Goal: Task Accomplishment & Management: Complete application form

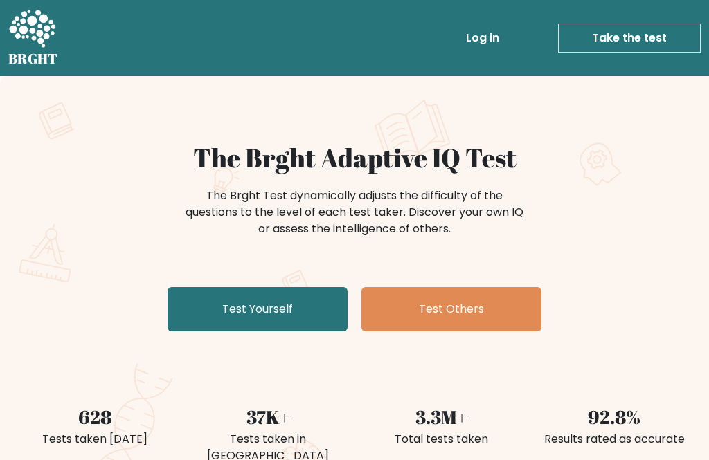
click at [268, 330] on link "Test Yourself" at bounding box center [258, 309] width 180 height 44
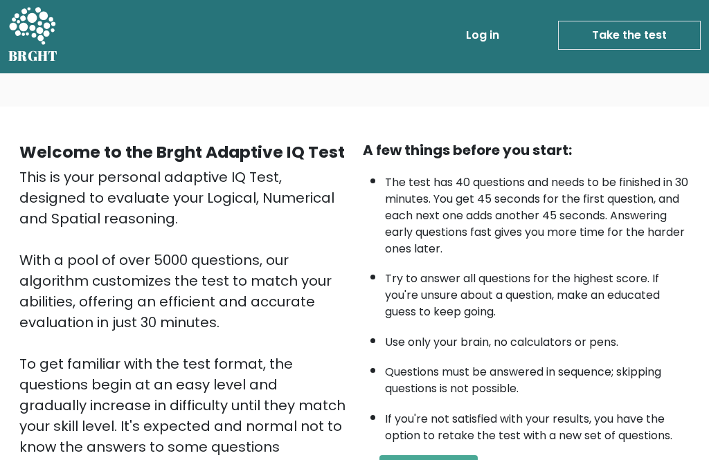
scroll to position [17, 0]
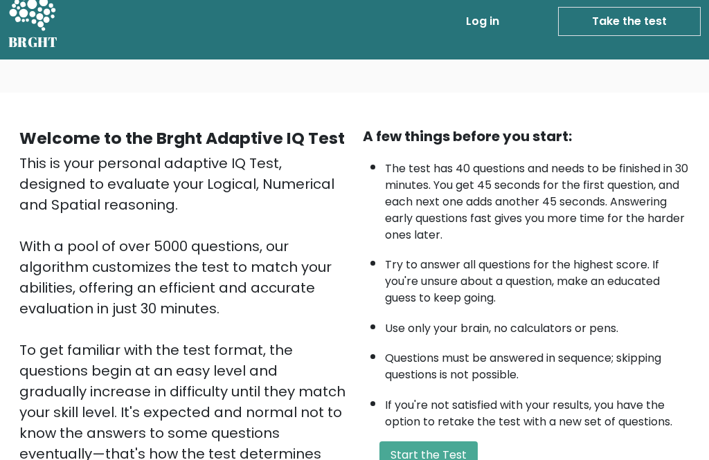
click at [433, 442] on button "Start the Test" at bounding box center [428, 456] width 98 height 28
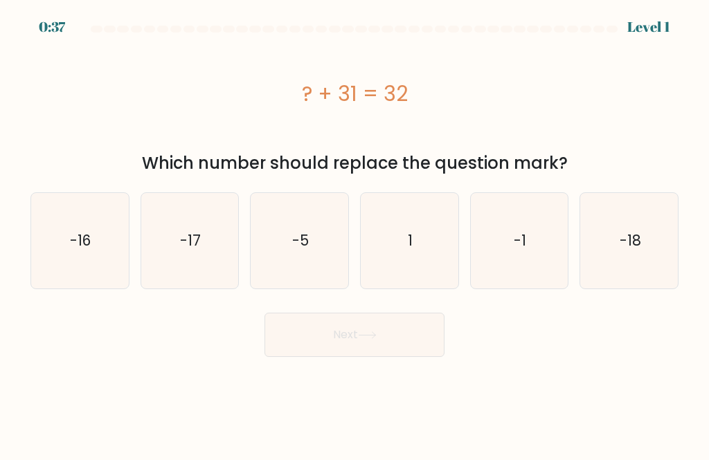
click at [426, 246] on icon "1" at bounding box center [409, 241] width 96 height 96
click at [355, 234] on input "d. 1" at bounding box center [354, 232] width 1 height 3
radio input "true"
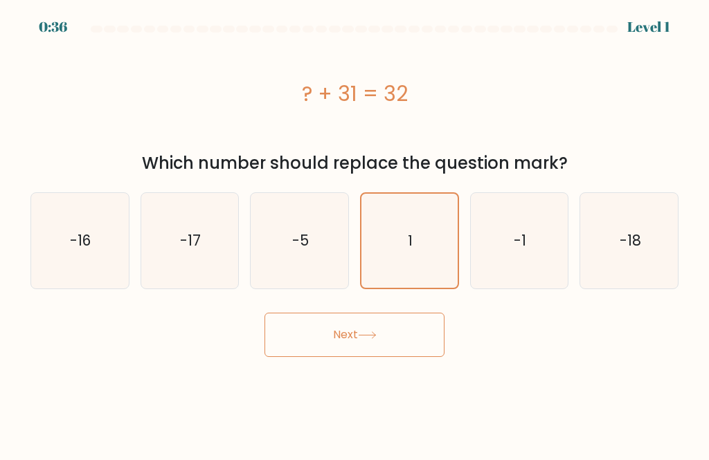
click at [410, 332] on button "Next" at bounding box center [354, 335] width 180 height 44
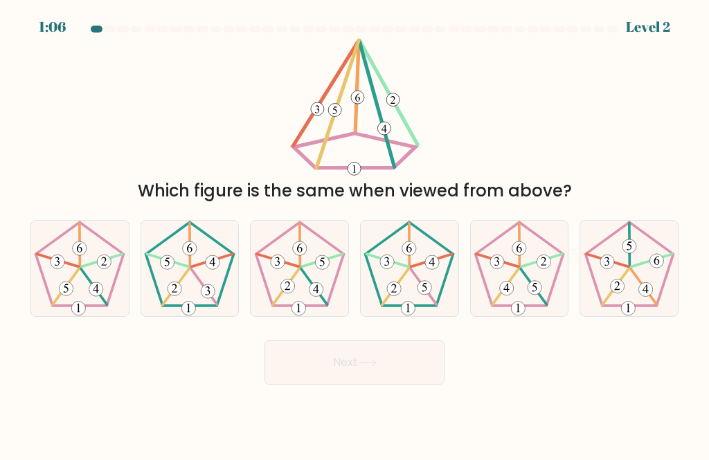
click at [82, 272] on icon at bounding box center [80, 269] width 96 height 96
click at [354, 234] on input "a." at bounding box center [354, 232] width 1 height 3
radio input "true"
click at [351, 368] on button "Next" at bounding box center [354, 363] width 180 height 44
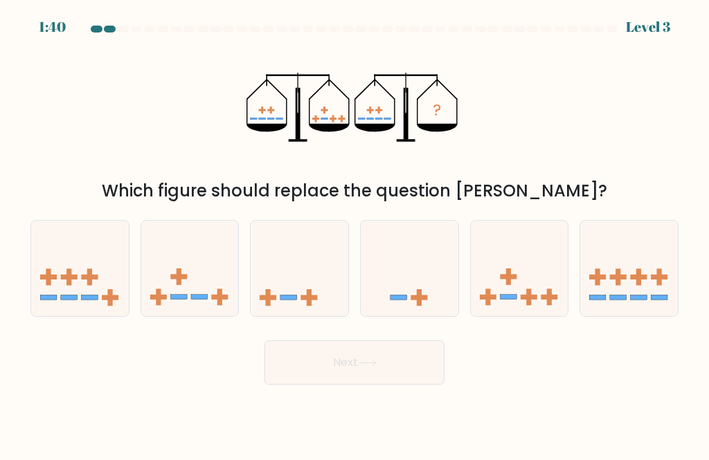
click at [522, 294] on icon at bounding box center [520, 268] width 98 height 81
click at [355, 234] on input "e." at bounding box center [354, 232] width 1 height 3
radio input "true"
click at [367, 385] on button "Next" at bounding box center [354, 363] width 180 height 44
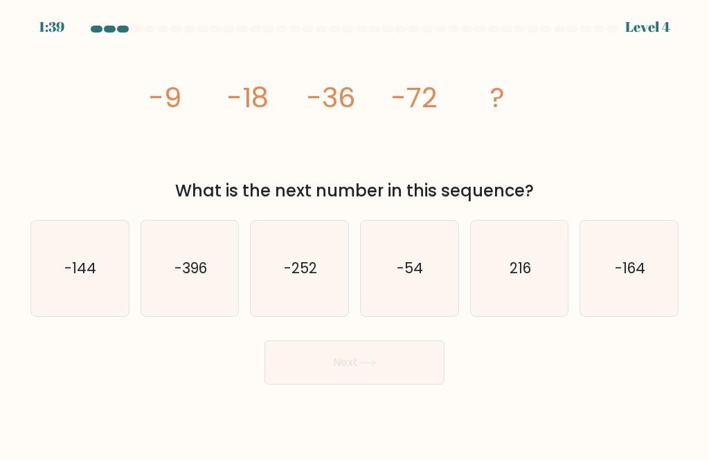
click at [394, 374] on button "Next" at bounding box center [354, 363] width 180 height 44
click at [98, 299] on icon "-144" at bounding box center [80, 269] width 96 height 96
click at [354, 234] on input "a. -144" at bounding box center [354, 232] width 1 height 3
radio input "true"
click at [353, 385] on button "Next" at bounding box center [354, 363] width 180 height 44
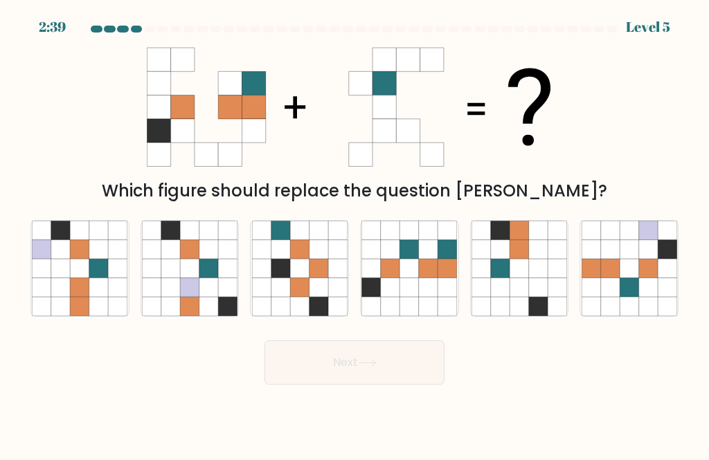
click at [411, 295] on icon at bounding box center [409, 287] width 19 height 19
click at [355, 234] on input "d." at bounding box center [354, 232] width 1 height 3
radio input "true"
click at [335, 373] on button "Next" at bounding box center [354, 363] width 180 height 44
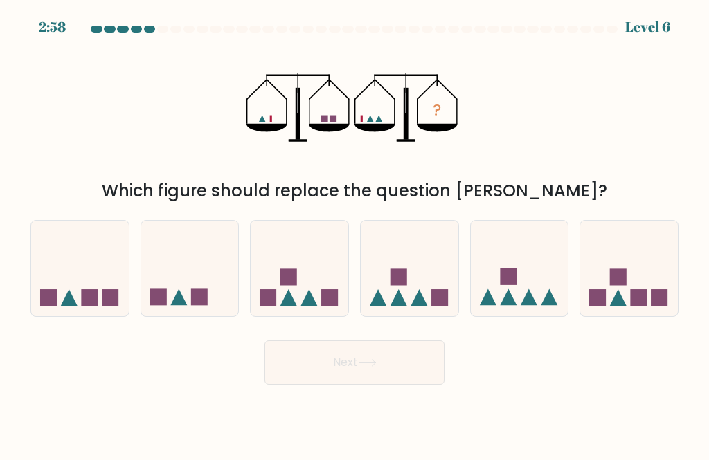
click at [197, 297] on icon at bounding box center [190, 268] width 98 height 81
click at [354, 234] on input "b." at bounding box center [354, 232] width 1 height 3
radio input "true"
click at [314, 364] on button "Next" at bounding box center [354, 363] width 180 height 44
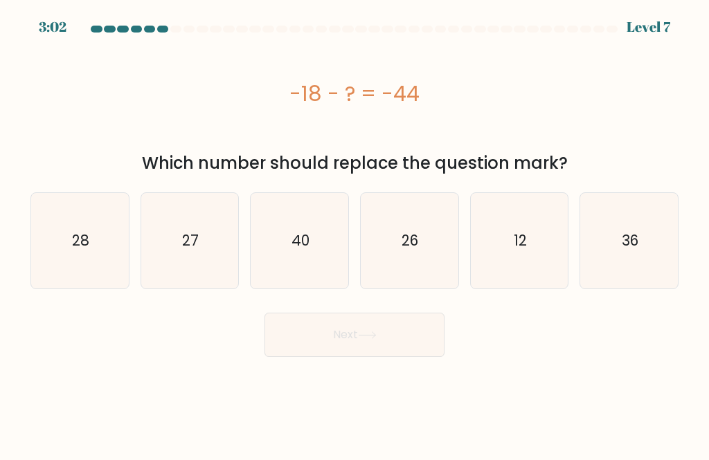
click at [420, 242] on icon "26" at bounding box center [409, 241] width 96 height 96
click at [355, 234] on input "d. 26" at bounding box center [354, 232] width 1 height 3
radio input "true"
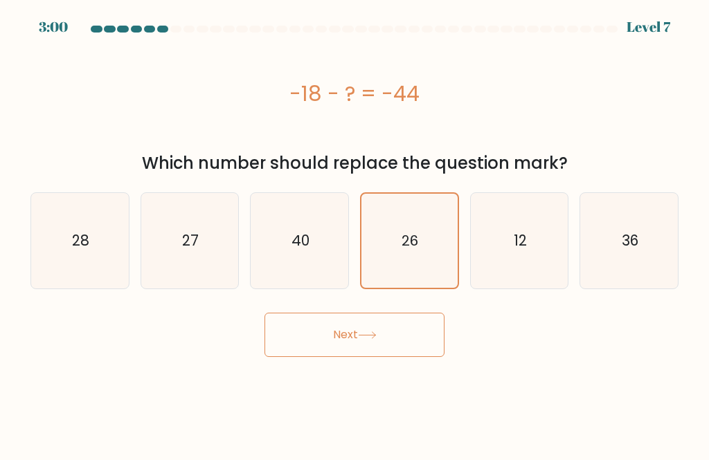
click at [409, 339] on button "Next" at bounding box center [354, 335] width 180 height 44
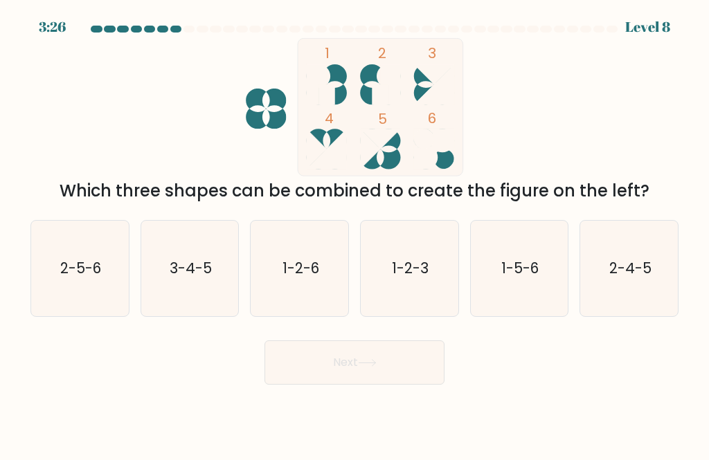
click at [188, 278] on text "3-4-5" at bounding box center [191, 268] width 42 height 20
click at [354, 234] on input "b. 3-4-5" at bounding box center [354, 232] width 1 height 3
radio input "true"
click at [319, 381] on button "Next" at bounding box center [354, 363] width 180 height 44
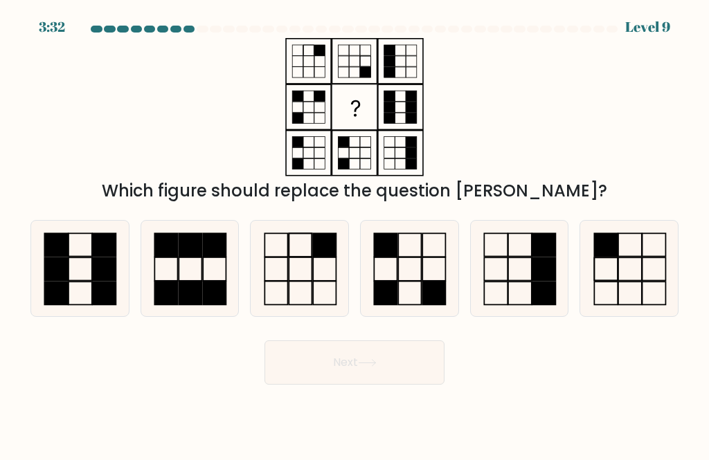
click at [622, 275] on icon at bounding box center [630, 269] width 96 height 96
click at [355, 234] on input "f." at bounding box center [354, 232] width 1 height 3
radio input "true"
click at [392, 385] on button "Next" at bounding box center [354, 363] width 180 height 44
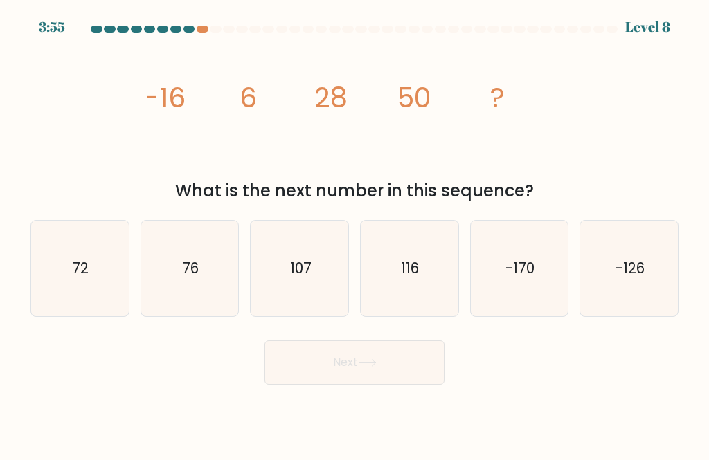
click at [75, 278] on text "72" at bounding box center [81, 268] width 17 height 20
click at [354, 234] on input "a. 72" at bounding box center [354, 232] width 1 height 3
radio input "true"
click at [368, 385] on button "Next" at bounding box center [354, 363] width 180 height 44
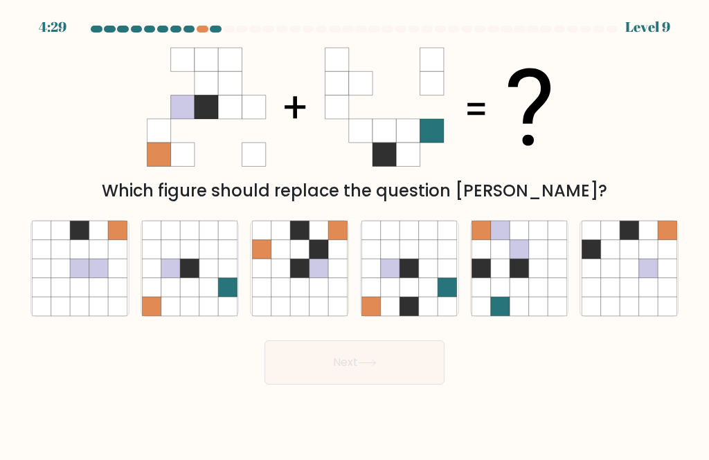
click at [403, 296] on icon at bounding box center [409, 287] width 19 height 19
click at [355, 234] on input "d." at bounding box center [354, 232] width 1 height 3
radio input "true"
click at [348, 377] on button "Next" at bounding box center [354, 363] width 180 height 44
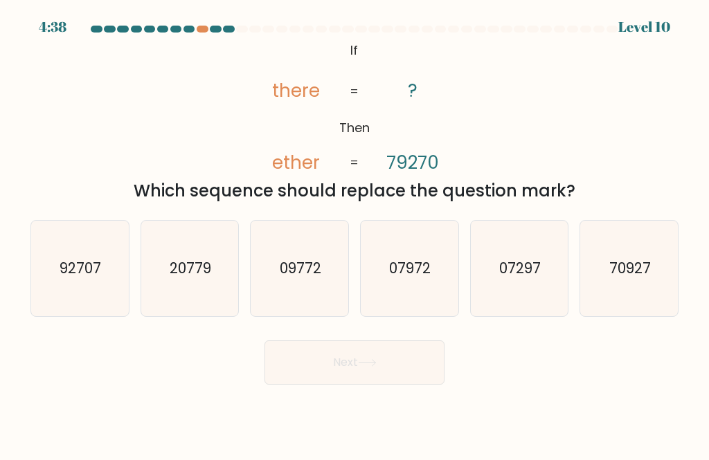
click at [425, 273] on text "07972" at bounding box center [411, 268] width 42 height 20
click at [355, 234] on input "d. 07972" at bounding box center [354, 232] width 1 height 3
radio input "true"
click at [537, 302] on icon "07297" at bounding box center [520, 269] width 96 height 96
click at [355, 234] on input "e. 07297" at bounding box center [354, 232] width 1 height 3
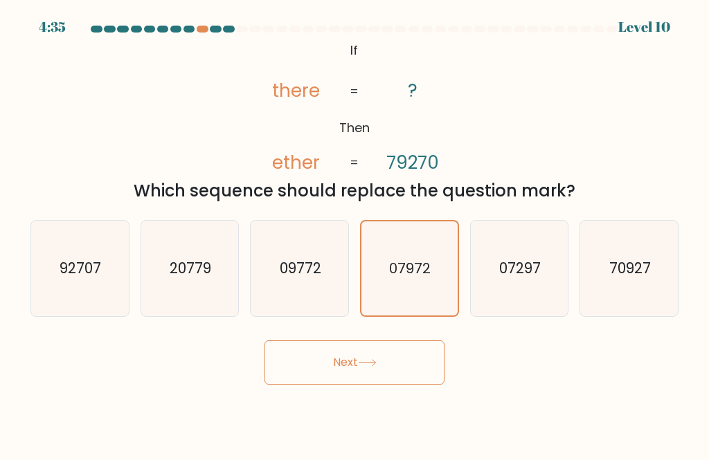
radio input "true"
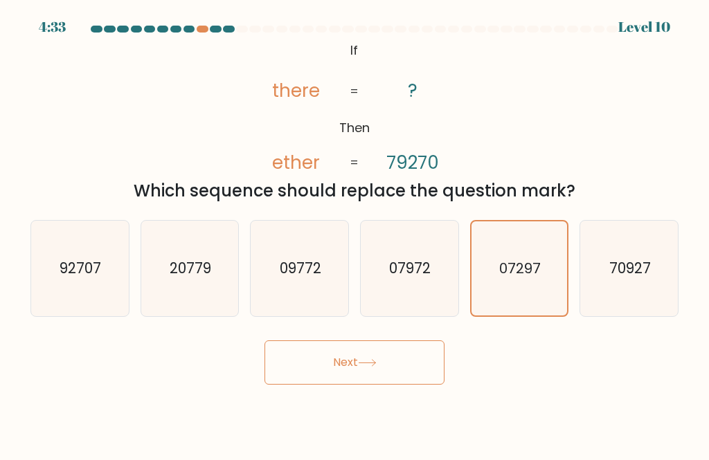
click at [417, 316] on icon "07972" at bounding box center [409, 269] width 96 height 96
click at [355, 234] on input "d. 07972" at bounding box center [354, 232] width 1 height 3
radio input "true"
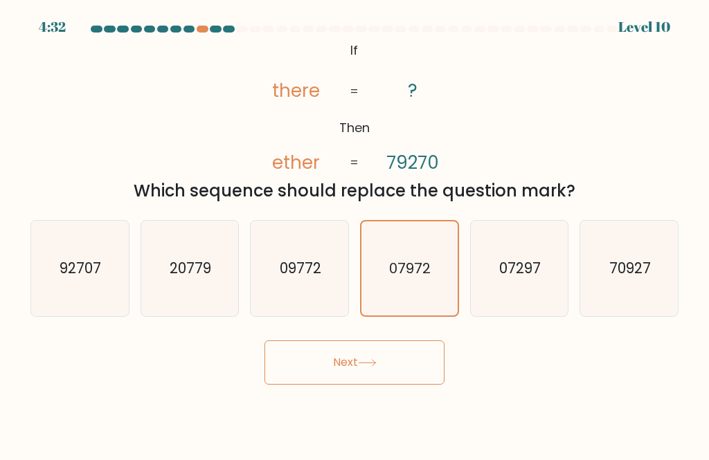
click at [500, 316] on icon "07297" at bounding box center [520, 269] width 96 height 96
click at [355, 234] on input "e. 07297" at bounding box center [354, 232] width 1 height 3
radio input "true"
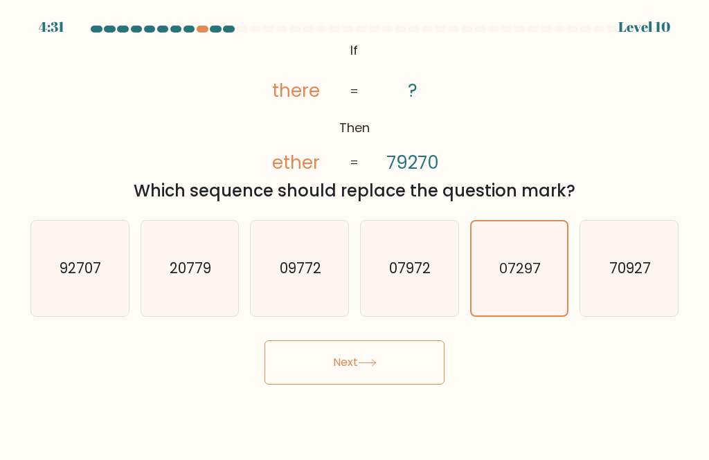
click at [406, 379] on button "Next" at bounding box center [354, 363] width 180 height 44
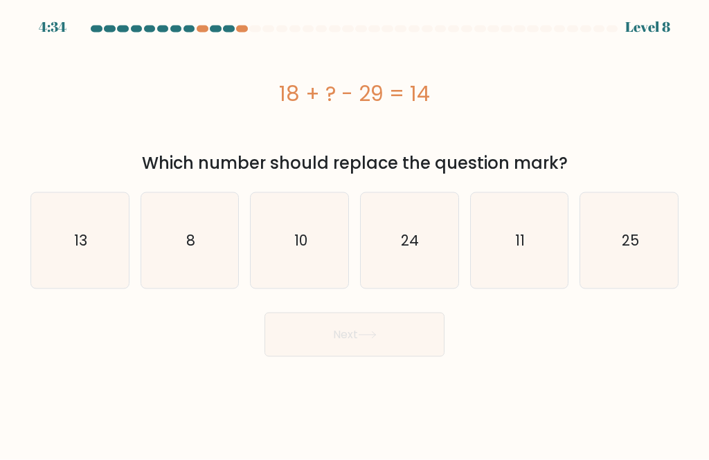
scroll to position [44, 0]
click at [654, 193] on icon "25" at bounding box center [630, 241] width 96 height 96
click at [355, 231] on input "f. 25" at bounding box center [354, 232] width 1 height 3
radio input "true"
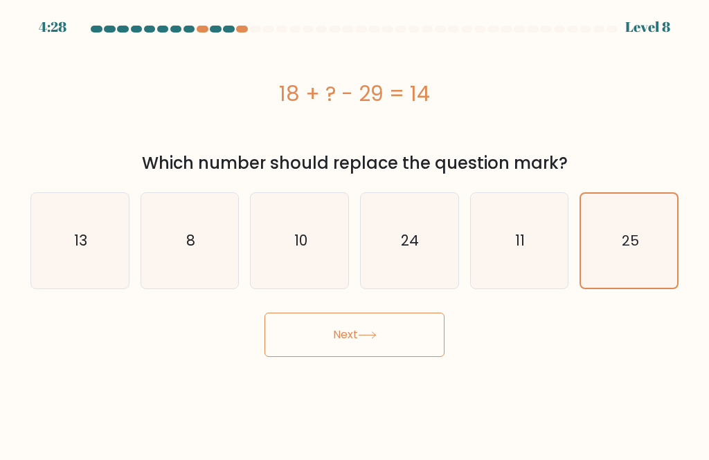
click at [381, 313] on button "Next" at bounding box center [354, 335] width 180 height 44
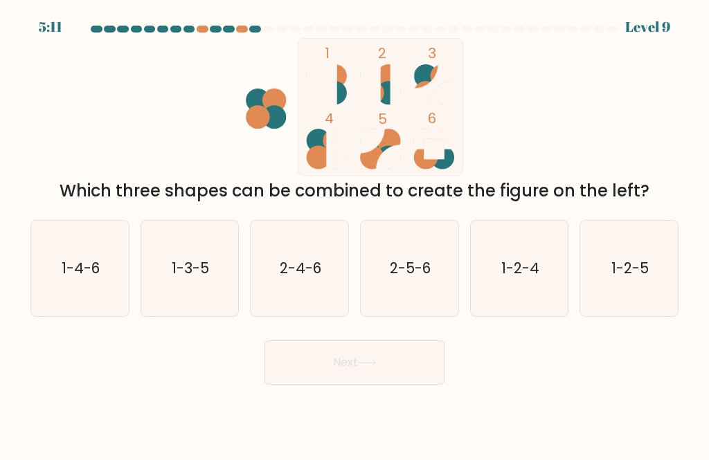
scroll to position [0, 0]
click at [539, 271] on icon "1-2-4" at bounding box center [520, 269] width 96 height 96
click at [355, 234] on input "e. 1-2-4" at bounding box center [354, 232] width 1 height 3
radio input "true"
click at [401, 381] on button "Next" at bounding box center [354, 363] width 180 height 44
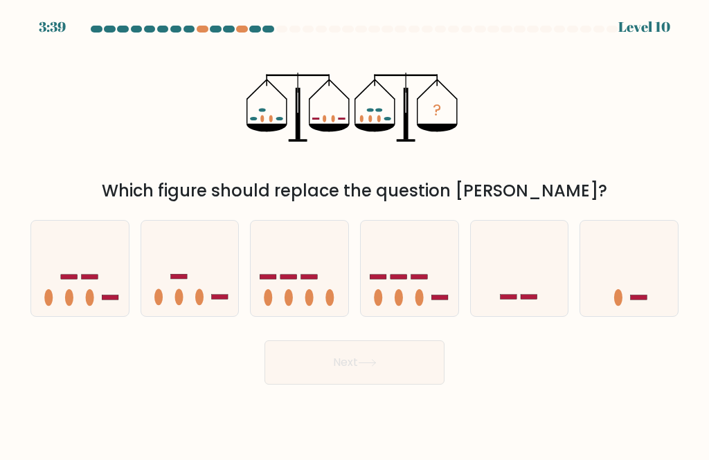
click at [212, 287] on icon at bounding box center [190, 268] width 98 height 81
click at [354, 234] on input "b." at bounding box center [354, 232] width 1 height 3
radio input "true"
click at [351, 363] on button "Next" at bounding box center [354, 363] width 180 height 44
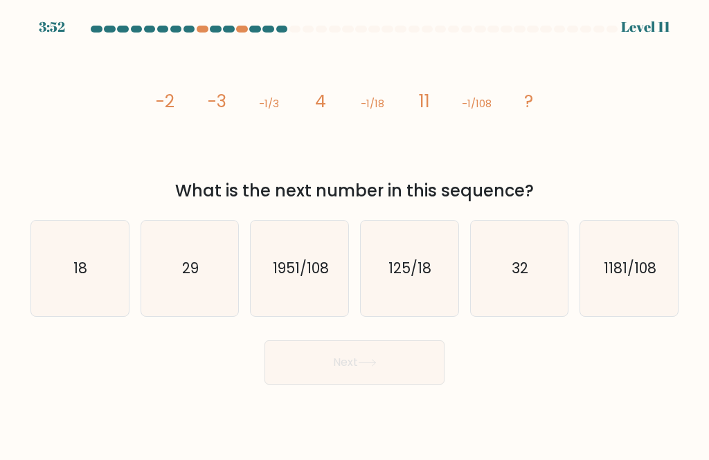
click at [66, 286] on icon "18" at bounding box center [80, 269] width 96 height 96
click at [354, 234] on input "a. 18" at bounding box center [354, 232] width 1 height 3
radio input "true"
click at [300, 379] on button "Next" at bounding box center [354, 363] width 180 height 44
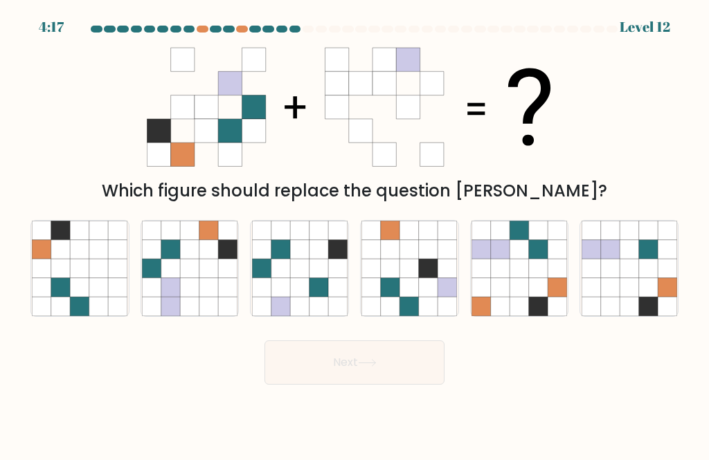
click at [193, 258] on icon at bounding box center [189, 249] width 19 height 19
click at [354, 234] on input "b." at bounding box center [354, 232] width 1 height 3
radio input "true"
click at [331, 384] on button "Next" at bounding box center [354, 363] width 180 height 44
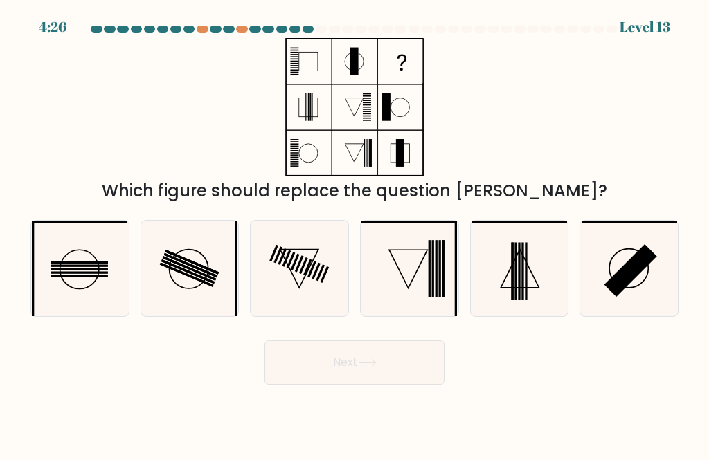
click at [410, 258] on icon at bounding box center [409, 269] width 96 height 96
click at [355, 234] on input "d." at bounding box center [354, 232] width 1 height 3
radio input "true"
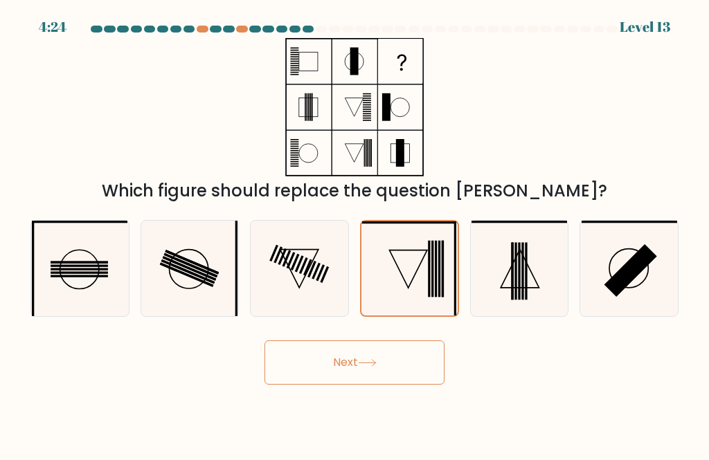
click at [360, 376] on button "Next" at bounding box center [354, 363] width 180 height 44
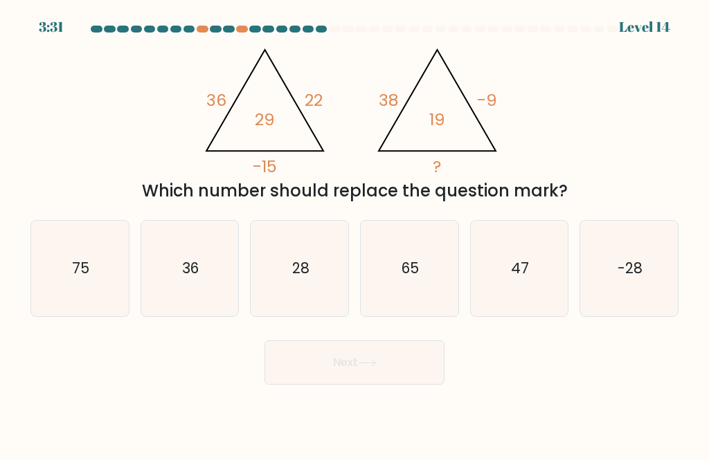
click at [287, 294] on icon "28" at bounding box center [300, 269] width 96 height 96
click at [354, 234] on input "c. 28" at bounding box center [354, 232] width 1 height 3
radio input "true"
click at [314, 370] on button "Next" at bounding box center [354, 363] width 180 height 44
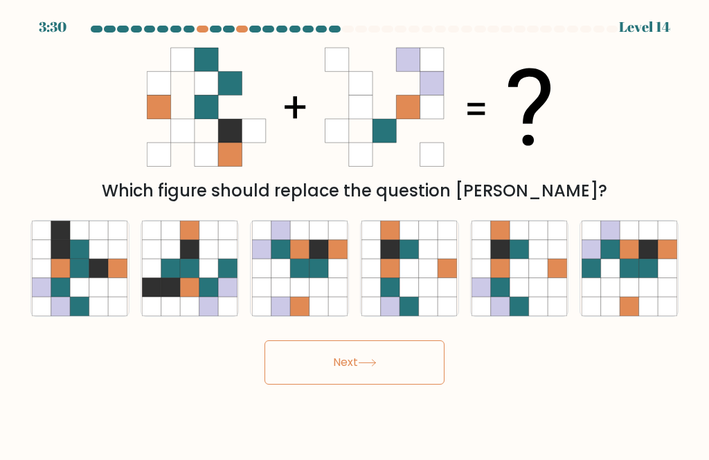
click at [286, 377] on button "Next" at bounding box center [354, 363] width 180 height 44
click at [609, 116] on div "Which figure should replace the question [PERSON_NAME]?" at bounding box center [354, 120] width 665 height 165
click at [637, 258] on icon at bounding box center [629, 249] width 19 height 19
click at [355, 234] on input "f." at bounding box center [354, 232] width 1 height 3
radio input "true"
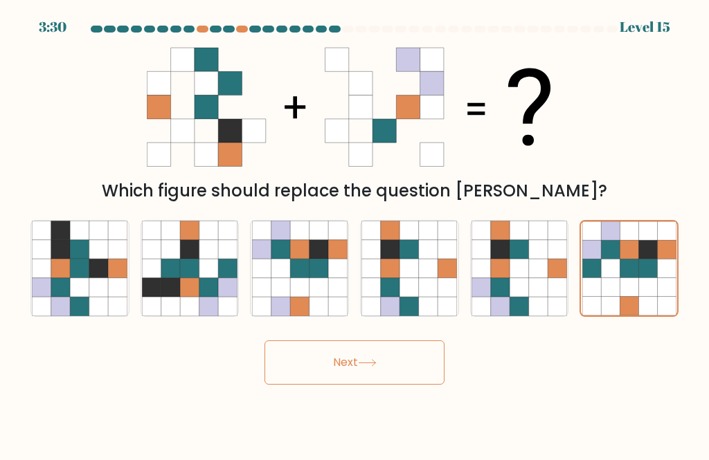
click at [309, 385] on button "Next" at bounding box center [354, 363] width 180 height 44
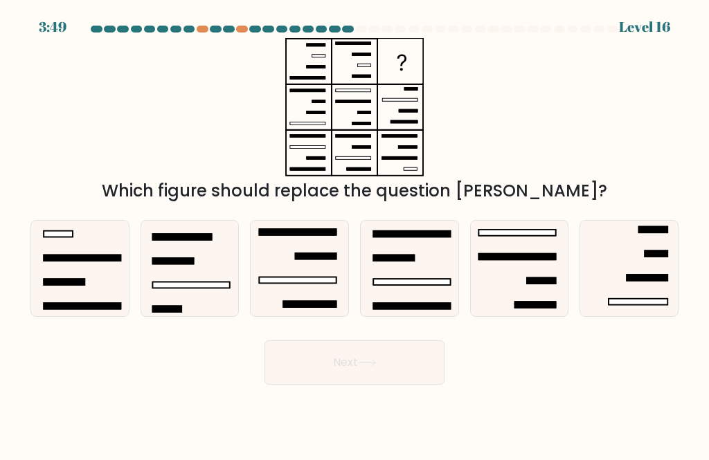
click at [315, 273] on icon at bounding box center [300, 269] width 96 height 96
click at [354, 234] on input "c." at bounding box center [354, 232] width 1 height 3
radio input "true"
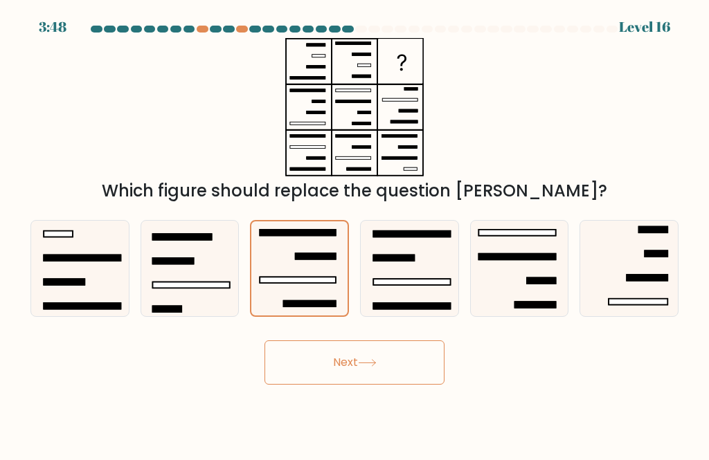
click at [303, 373] on button "Next" at bounding box center [354, 363] width 180 height 44
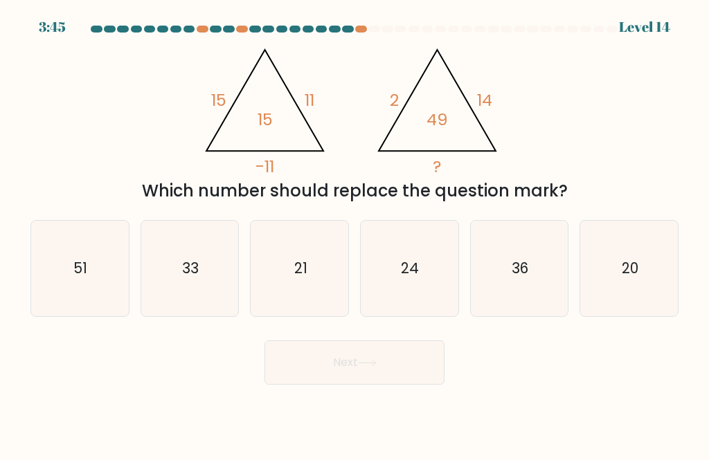
click at [194, 278] on text "33" at bounding box center [190, 268] width 17 height 20
click at [354, 234] on input "b. 33" at bounding box center [354, 232] width 1 height 3
radio input "true"
click at [342, 379] on button "Next" at bounding box center [354, 363] width 180 height 44
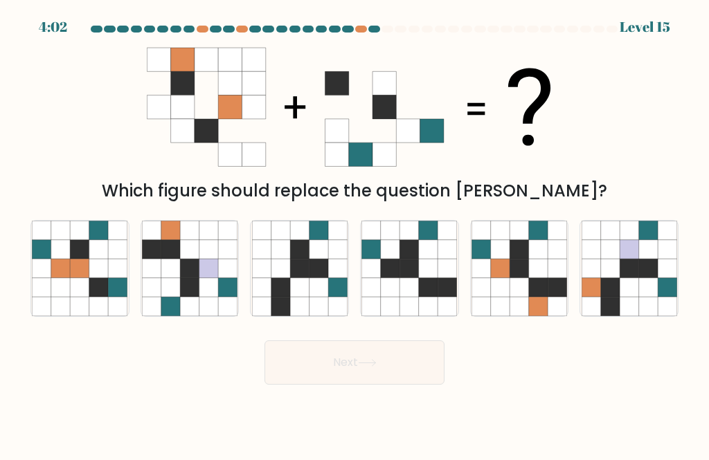
click at [552, 278] on icon at bounding box center [557, 268] width 19 height 19
click at [355, 234] on input "e." at bounding box center [354, 232] width 1 height 3
radio input "true"
click at [410, 385] on button "Next" at bounding box center [354, 363] width 180 height 44
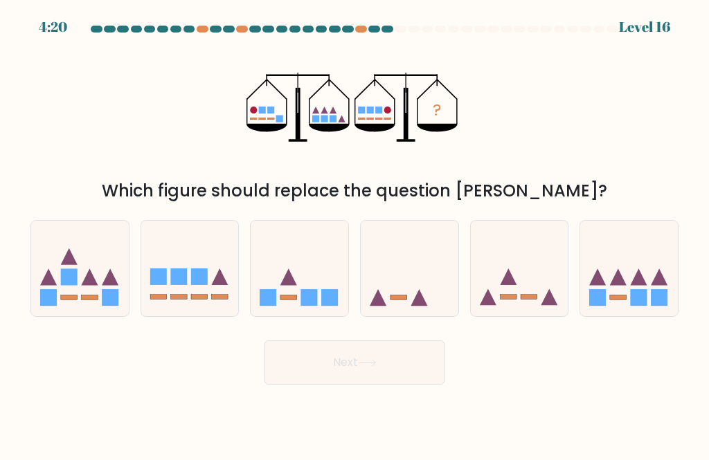
click at [646, 285] on icon at bounding box center [629, 268] width 98 height 81
click at [355, 234] on input "f." at bounding box center [354, 232] width 1 height 3
radio input "true"
click at [424, 370] on button "Next" at bounding box center [354, 363] width 180 height 44
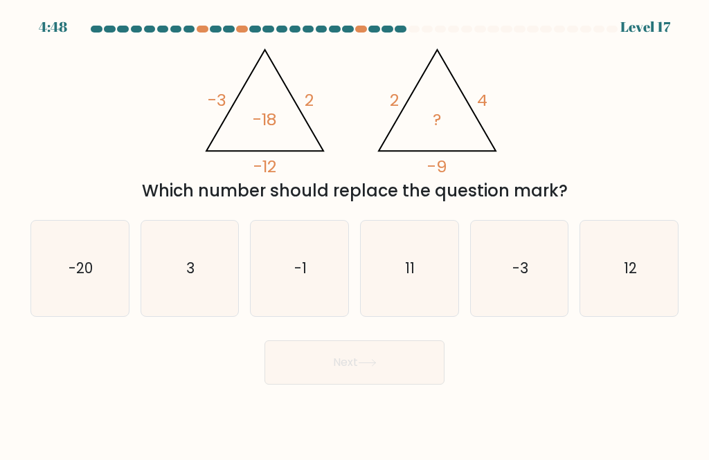
click at [532, 289] on icon "-3" at bounding box center [520, 269] width 96 height 96
click at [355, 234] on input "e. -3" at bounding box center [354, 232] width 1 height 3
radio input "true"
click at [407, 380] on button "Next" at bounding box center [354, 363] width 180 height 44
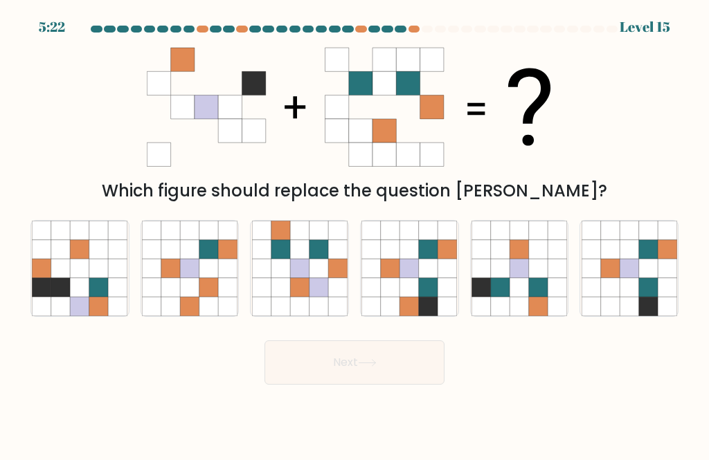
click at [309, 273] on icon at bounding box center [318, 268] width 19 height 19
click at [354, 234] on input "c." at bounding box center [354, 232] width 1 height 3
radio input "true"
click at [497, 296] on icon at bounding box center [500, 287] width 19 height 19
click at [355, 234] on input "e." at bounding box center [354, 232] width 1 height 3
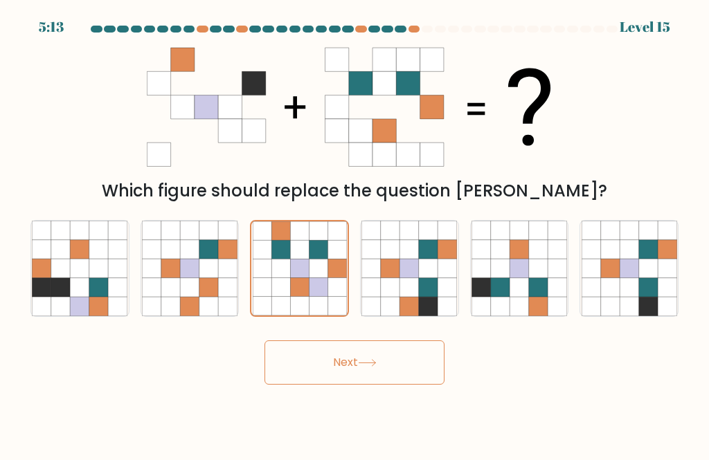
radio input "true"
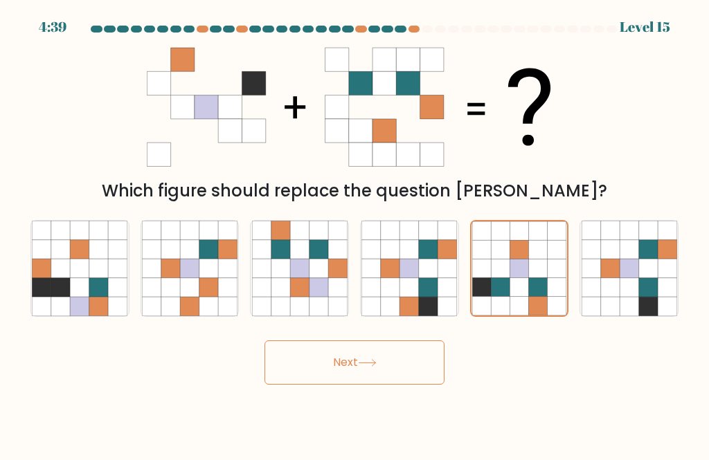
click at [276, 360] on button "Next" at bounding box center [354, 363] width 180 height 44
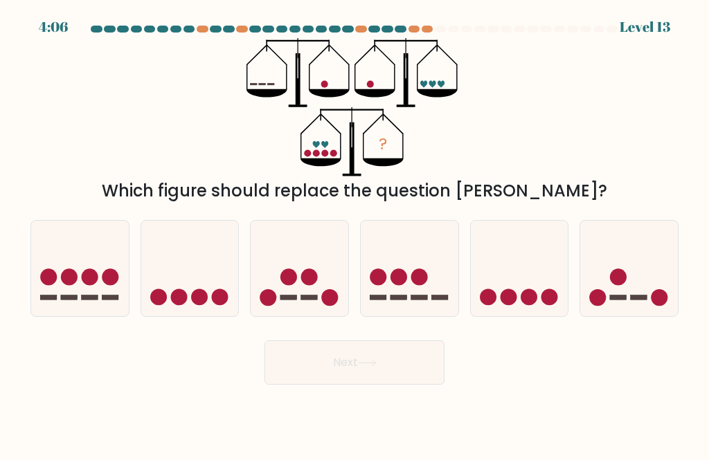
click at [309, 283] on circle at bounding box center [309, 277] width 17 height 17
click at [354, 234] on input "c." at bounding box center [354, 232] width 1 height 3
radio input "true"
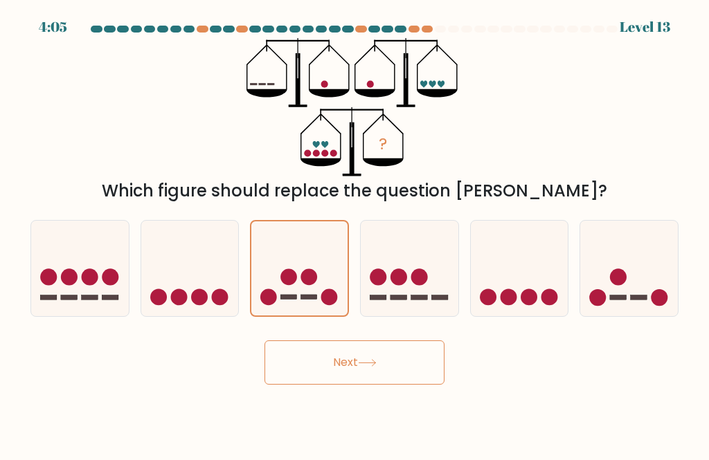
click at [336, 385] on button "Next" at bounding box center [354, 363] width 180 height 44
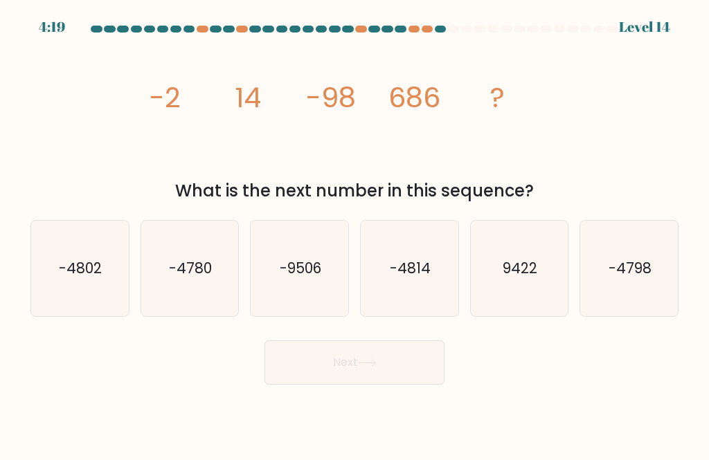
click at [308, 316] on icon "-9506" at bounding box center [300, 269] width 96 height 96
click at [354, 234] on input "c. -9506" at bounding box center [354, 232] width 1 height 3
radio input "true"
click at [418, 385] on button "Next" at bounding box center [354, 363] width 180 height 44
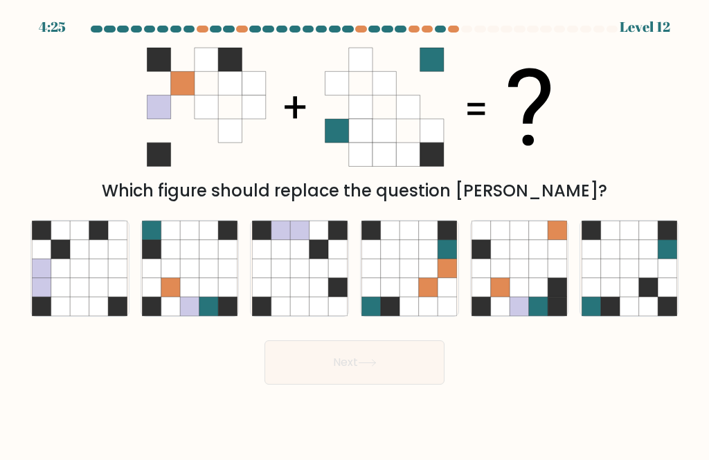
click at [224, 291] on icon at bounding box center [227, 287] width 19 height 19
click at [354, 234] on input "b." at bounding box center [354, 232] width 1 height 3
radio input "true"
click at [355, 368] on button "Next" at bounding box center [354, 363] width 180 height 44
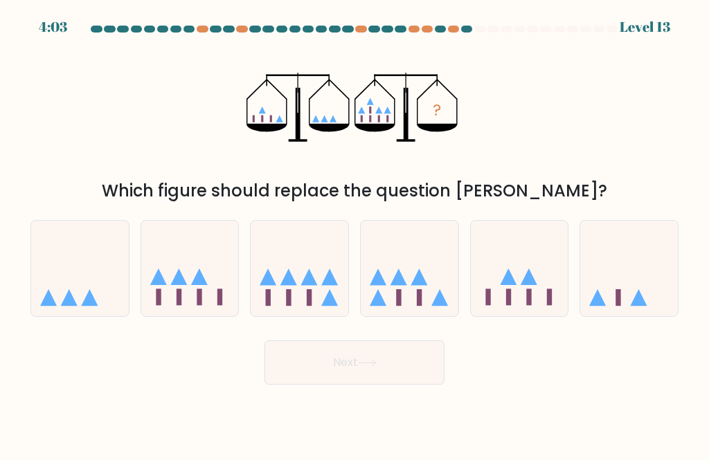
click at [409, 295] on icon at bounding box center [410, 268] width 98 height 81
click at [355, 234] on input "d." at bounding box center [354, 232] width 1 height 3
radio input "true"
click at [386, 376] on button "Next" at bounding box center [354, 363] width 180 height 44
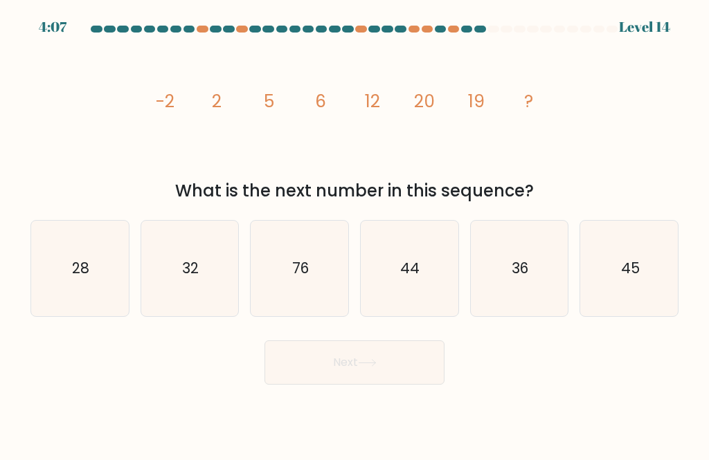
click at [528, 278] on text "36" at bounding box center [520, 268] width 17 height 20
click at [355, 234] on input "e. 36" at bounding box center [354, 232] width 1 height 3
radio input "true"
click at [402, 385] on button "Next" at bounding box center [354, 363] width 180 height 44
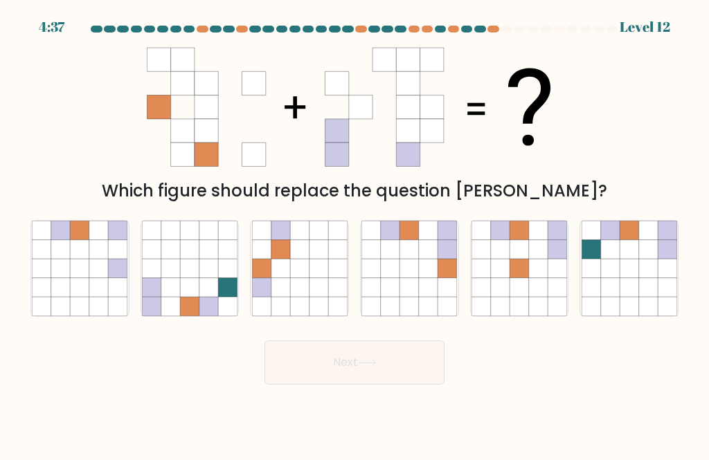
click at [409, 278] on icon at bounding box center [409, 268] width 19 height 19
click at [355, 234] on input "d." at bounding box center [354, 232] width 1 height 3
radio input "true"
click at [381, 372] on button "Next" at bounding box center [354, 363] width 180 height 44
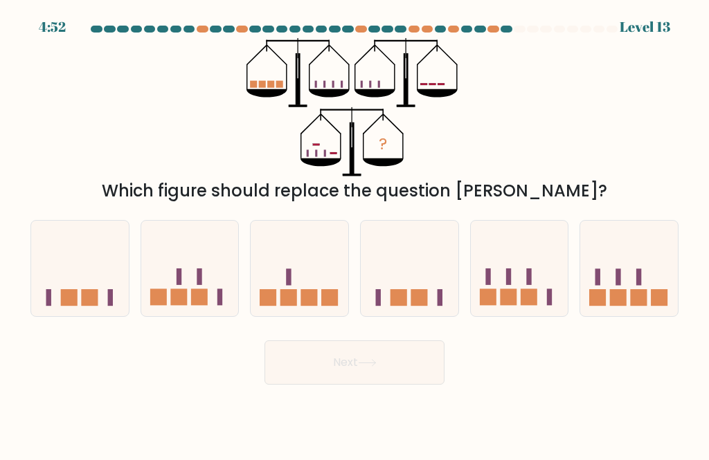
click at [625, 261] on icon at bounding box center [629, 268] width 98 height 81
click at [355, 234] on input "f." at bounding box center [354, 232] width 1 height 3
radio input "true"
click at [379, 383] on button "Next" at bounding box center [354, 363] width 180 height 44
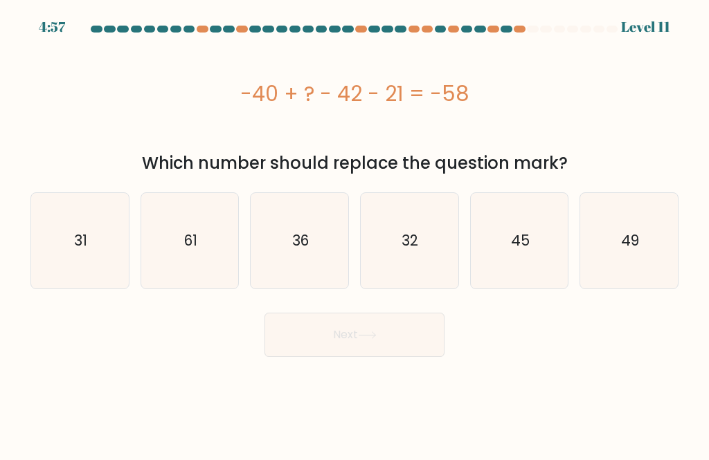
click at [206, 271] on icon "61" at bounding box center [190, 241] width 96 height 96
click at [354, 234] on input "b. 61" at bounding box center [354, 232] width 1 height 3
radio input "true"
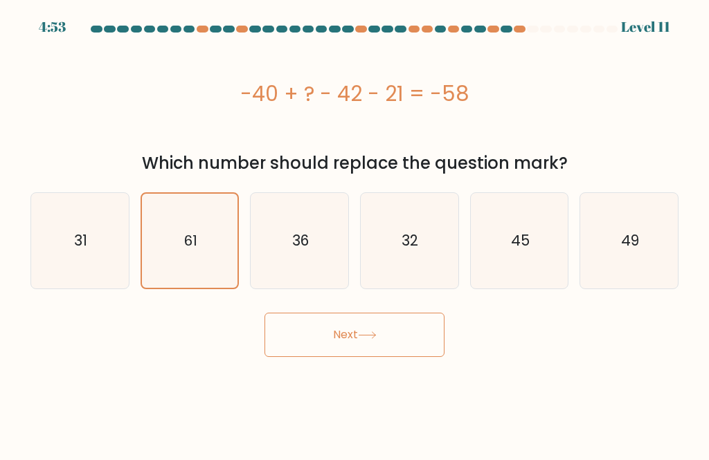
click at [257, 335] on div "Next" at bounding box center [354, 331] width 665 height 51
click at [314, 341] on button "Next" at bounding box center [354, 335] width 180 height 44
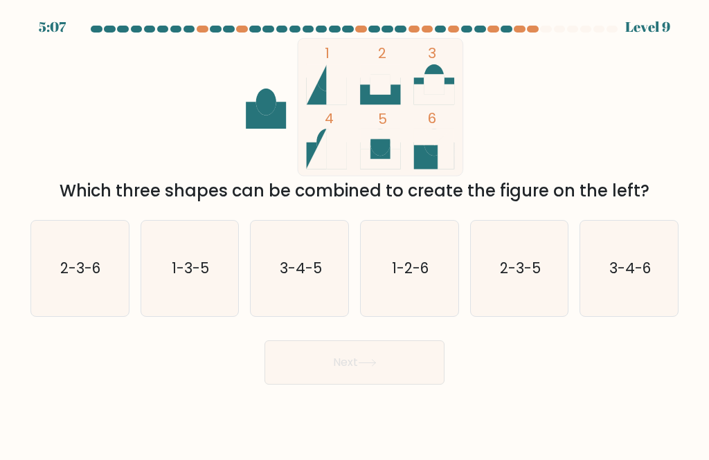
click at [563, 240] on icon "2-3-5" at bounding box center [520, 269] width 96 height 96
click at [355, 234] on input "e. 2-3-5" at bounding box center [354, 232] width 1 height 3
radio input "true"
click at [399, 377] on button "Next" at bounding box center [354, 363] width 180 height 44
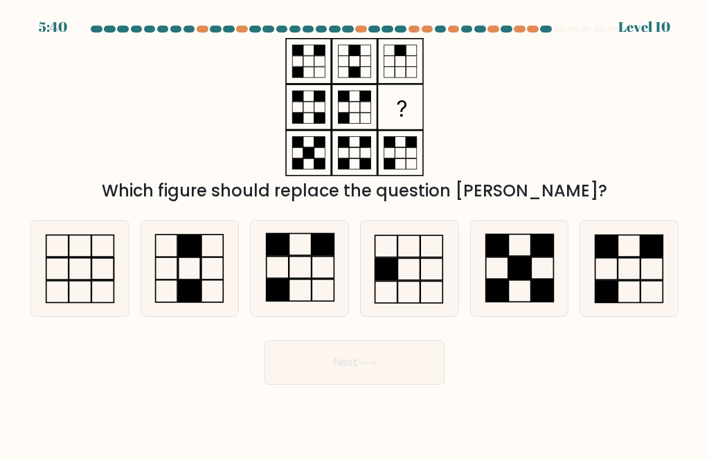
click at [203, 283] on icon at bounding box center [190, 269] width 96 height 96
click at [354, 234] on input "b." at bounding box center [354, 232] width 1 height 3
radio input "true"
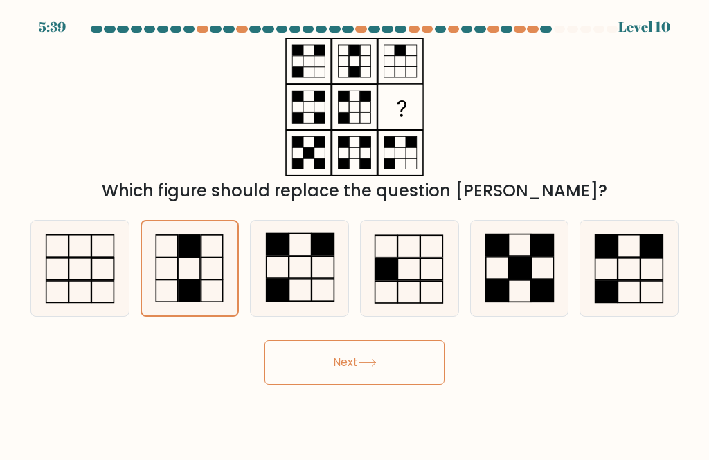
click at [363, 371] on button "Next" at bounding box center [354, 363] width 180 height 44
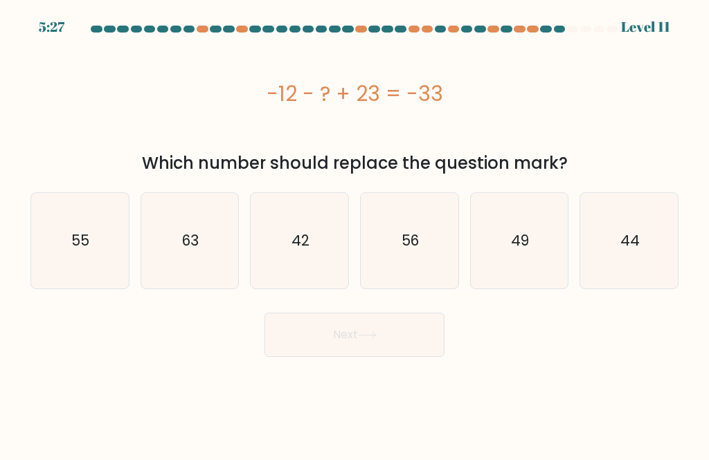
click at [422, 242] on icon "56" at bounding box center [409, 241] width 96 height 96
click at [355, 234] on input "d. 56" at bounding box center [354, 232] width 1 height 3
radio input "true"
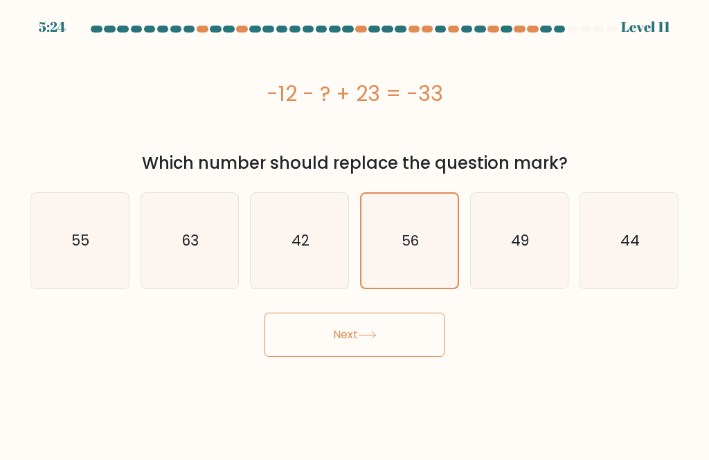
click at [401, 338] on button "Next" at bounding box center [354, 335] width 180 height 44
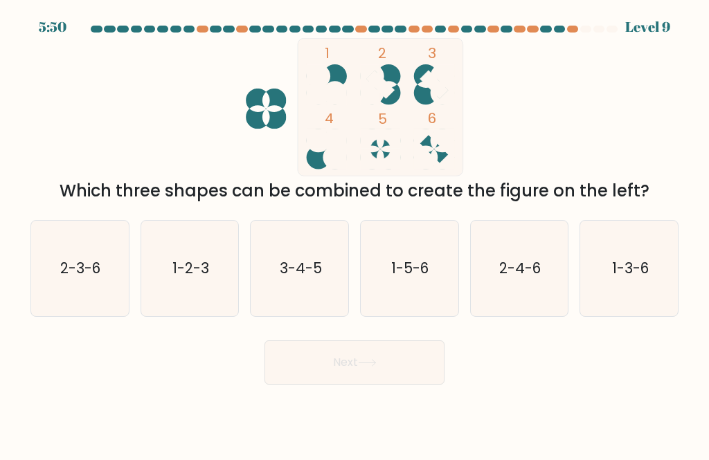
click at [63, 292] on icon "2-3-6" at bounding box center [80, 269] width 96 height 96
click at [354, 234] on input "a. 2-3-6" at bounding box center [354, 232] width 1 height 3
radio input "true"
click at [402, 376] on button "Next" at bounding box center [354, 363] width 180 height 44
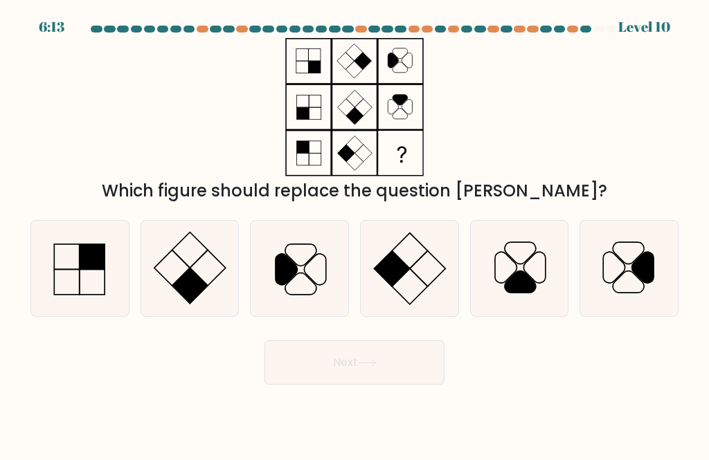
click at [619, 295] on icon at bounding box center [630, 269] width 96 height 96
click at [355, 234] on input "f." at bounding box center [354, 232] width 1 height 3
radio input "true"
click at [375, 367] on icon at bounding box center [367, 363] width 19 height 8
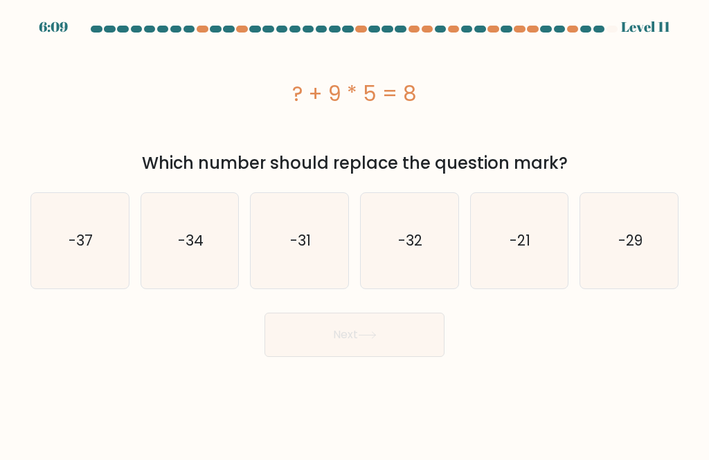
click at [66, 238] on icon "-37" at bounding box center [80, 241] width 96 height 96
click at [354, 234] on input "a. -37" at bounding box center [354, 232] width 1 height 3
radio input "true"
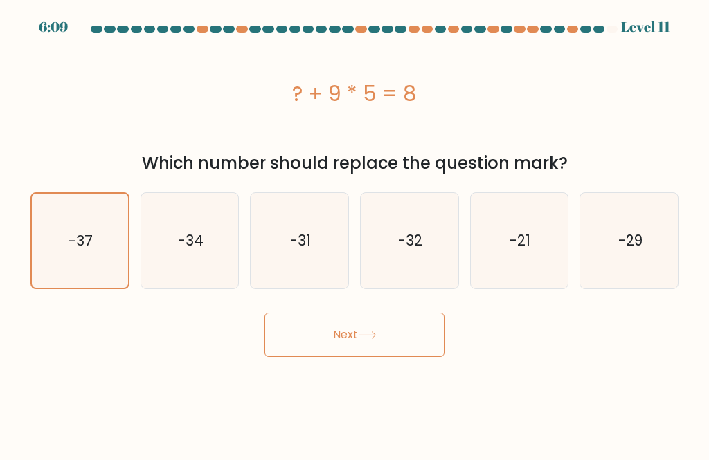
click at [414, 341] on button "Next" at bounding box center [354, 335] width 180 height 44
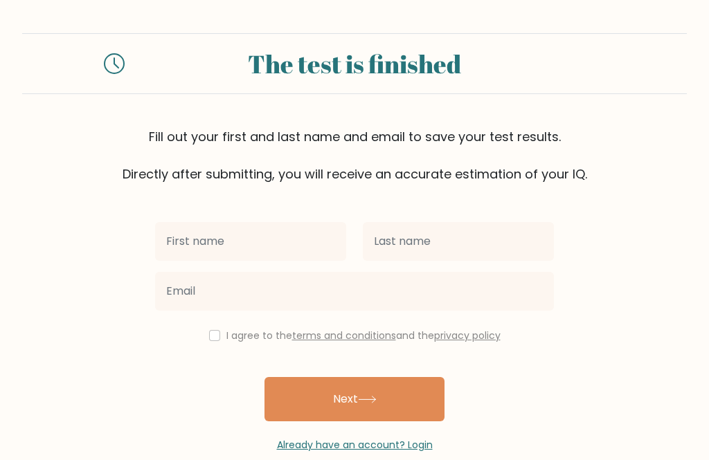
scroll to position [44, 0]
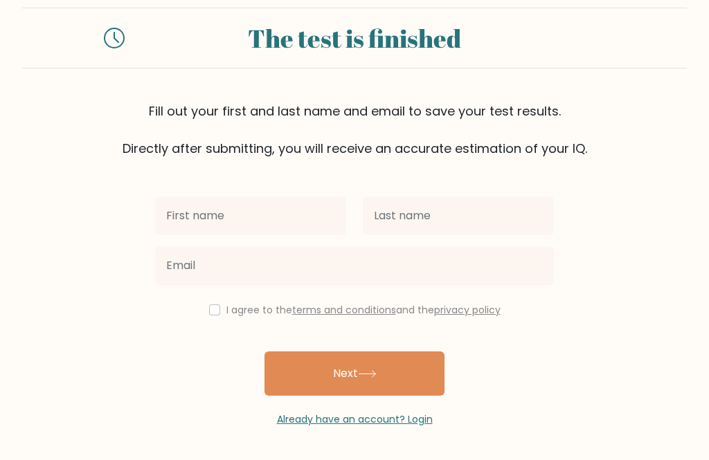
click at [362, 370] on icon at bounding box center [367, 374] width 19 height 8
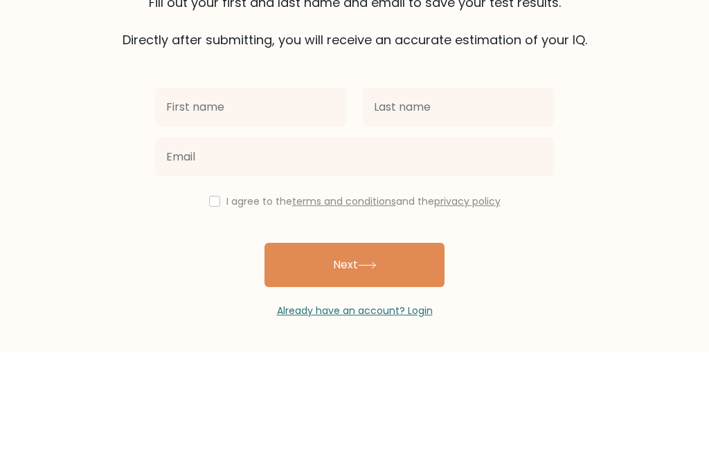
click at [563, 35] on form "The test is finished Fill out your first and last name and email to save your t…" at bounding box center [354, 218] width 709 height 420
